Goal: Task Accomplishment & Management: Manage account settings

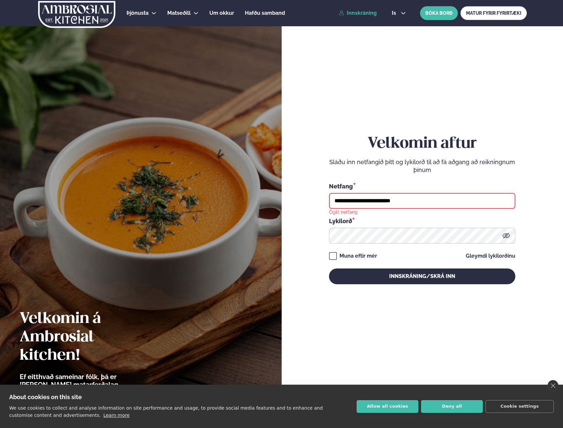
drag, startPoint x: 459, startPoint y: 201, endPoint x: 174, endPoint y: 196, distance: 285.2
click at [177, 196] on div "**********" at bounding box center [281, 214] width 563 height 428
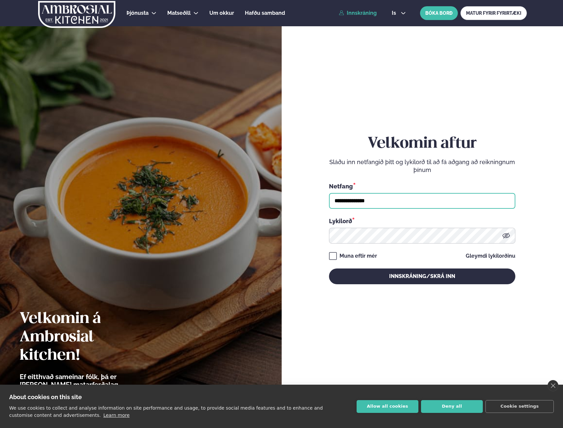
type input "**********"
click at [329, 269] on button "Innskráning/Skrá inn" at bounding box center [422, 277] width 186 height 16
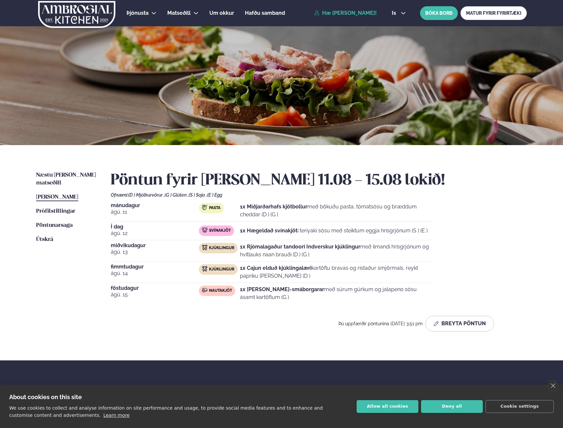
click at [283, 233] on strong "1x Hægeldað svínakjöt" at bounding box center [269, 231] width 58 height 6
click at [221, 253] on div "Kjúklingur" at bounding box center [218, 248] width 39 height 11
click at [245, 250] on p "1x Rjómalagaður tandoori Indverskur kjúklingur með ilmandi hrísgrjónum og hvítl…" at bounding box center [336, 251] width 193 height 16
click at [464, 322] on button "Breyta Pöntun" at bounding box center [459, 324] width 69 height 16
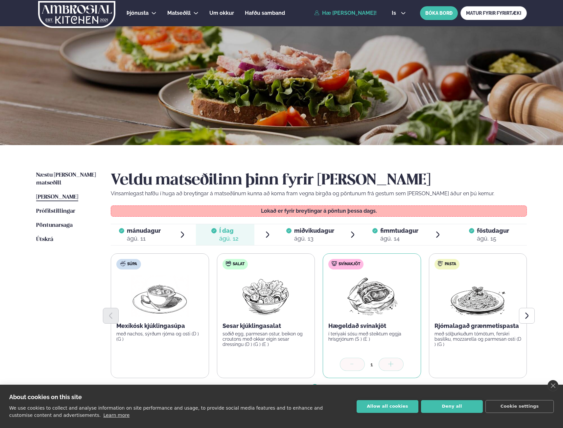
click at [313, 237] on div "ágú. 13" at bounding box center [314, 239] width 40 height 8
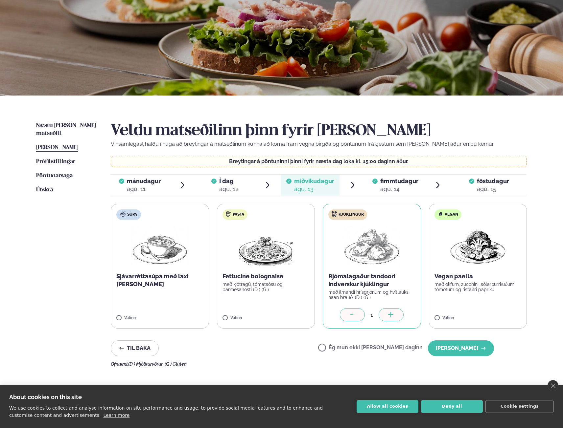
scroll to position [66, 0]
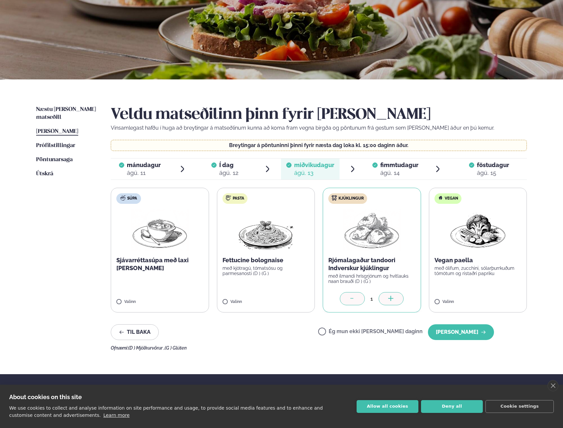
click at [395, 163] on span "fimmtudagur" at bounding box center [399, 165] width 38 height 7
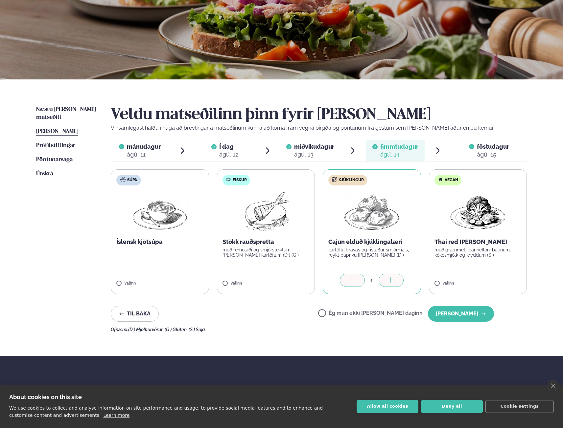
click at [320, 149] on span "miðvikudagur" at bounding box center [314, 146] width 40 height 7
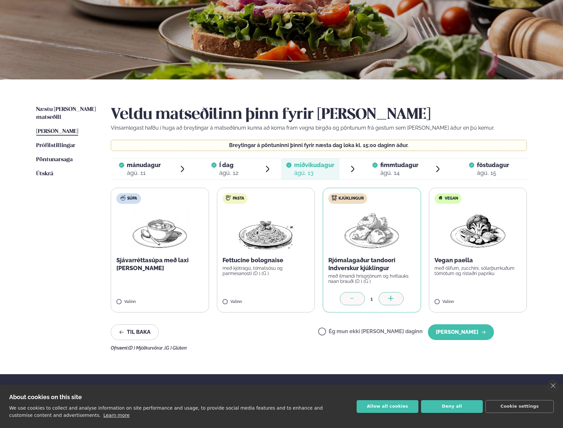
click at [351, 298] on icon at bounding box center [352, 299] width 7 height 7
click at [357, 333] on label "Ég mun ekki [PERSON_NAME] daginn" at bounding box center [370, 332] width 104 height 7
click at [382, 174] on div "ágú. 14" at bounding box center [399, 173] width 38 height 8
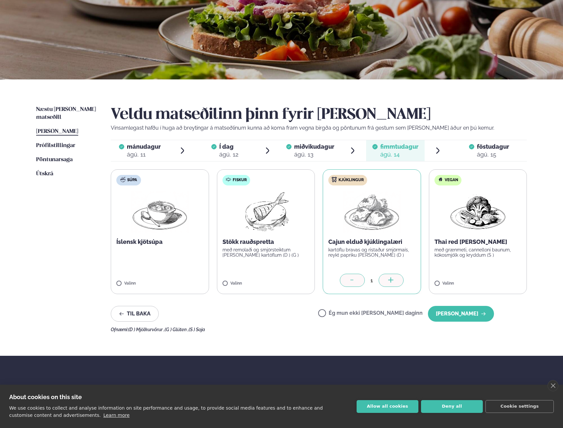
click at [309, 150] on div "miðvikudagur mið." at bounding box center [314, 147] width 40 height 8
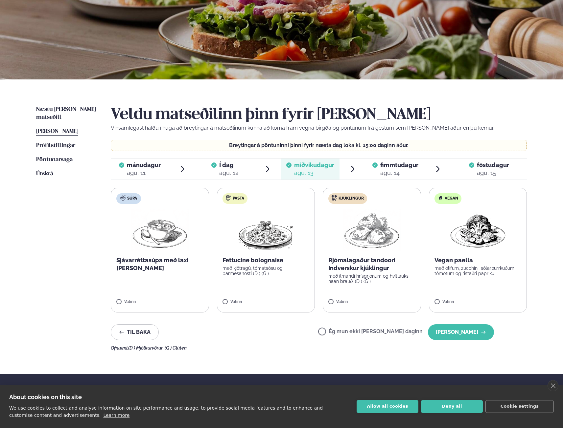
click at [249, 172] on span "Í dag Í d. [DATE]" at bounding box center [225, 169] width 58 height 21
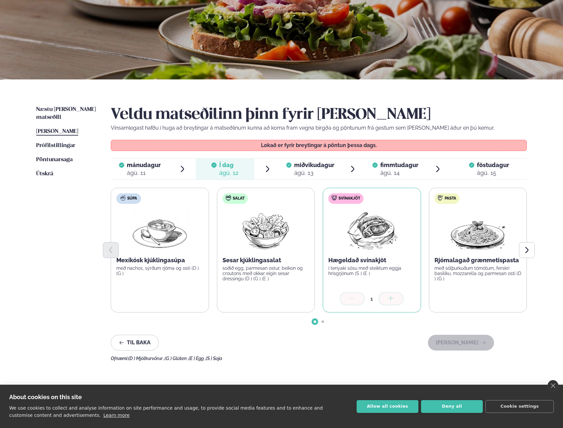
click at [316, 166] on span "miðvikudagur" at bounding box center [314, 165] width 40 height 7
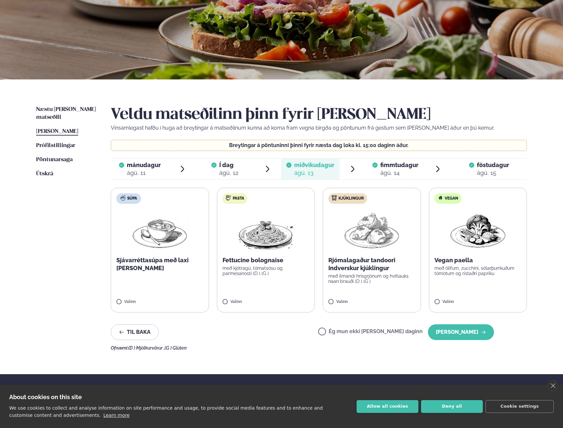
click at [221, 168] on span "Í dag" at bounding box center [228, 165] width 19 height 8
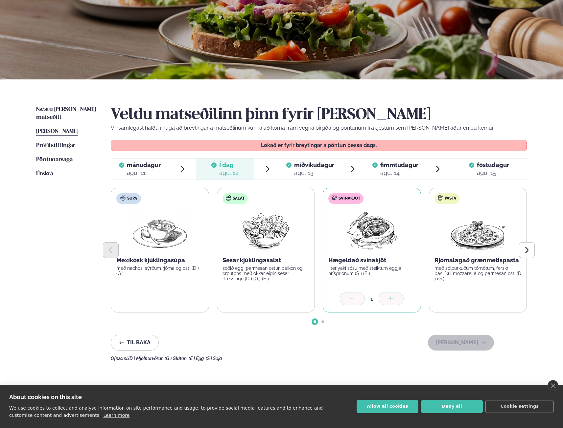
click at [319, 170] on div "ágú. 13" at bounding box center [314, 173] width 40 height 8
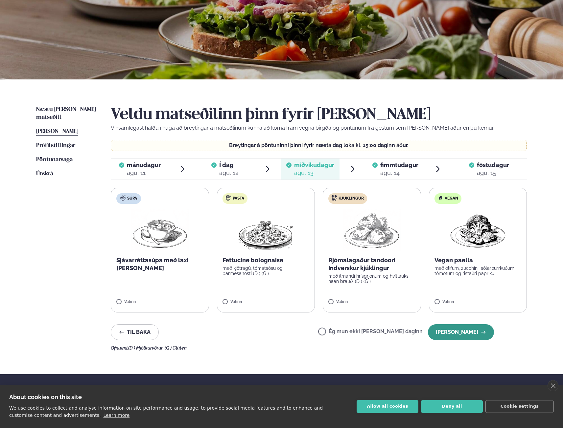
click at [471, 336] on button "[PERSON_NAME]" at bounding box center [461, 333] width 66 height 16
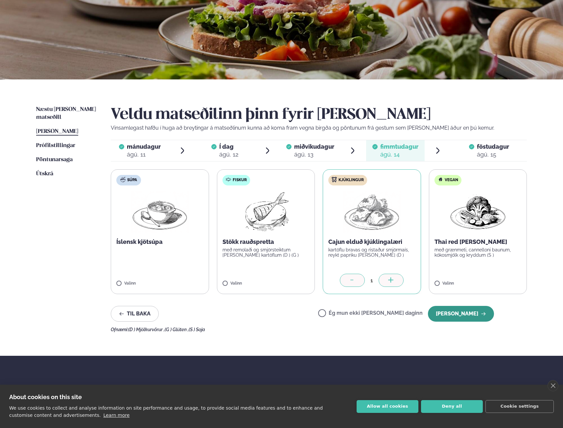
click at [470, 316] on button "[PERSON_NAME]" at bounding box center [461, 314] width 66 height 16
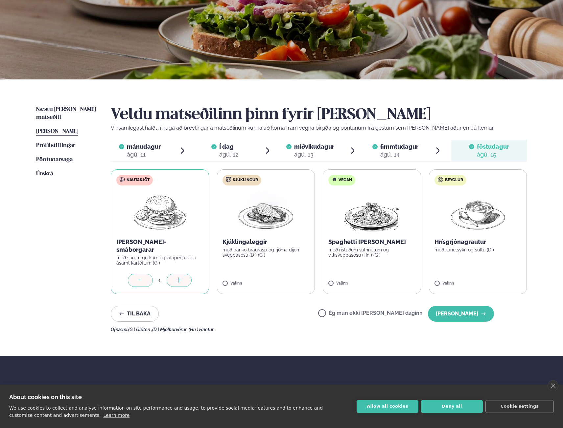
click at [470, 316] on button "[PERSON_NAME]" at bounding box center [461, 314] width 66 height 16
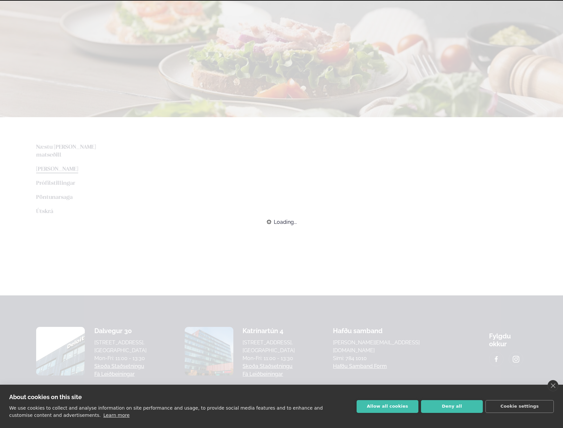
scroll to position [62, 0]
